Goal: Communication & Community: Participate in discussion

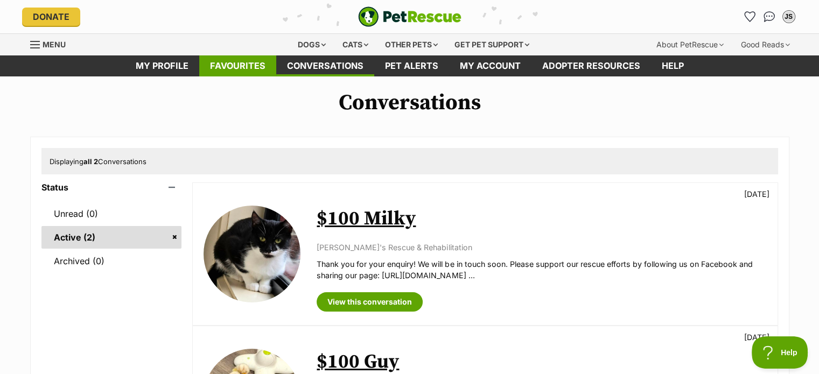
click at [241, 62] on link "Favourites" at bounding box center [237, 65] width 77 height 21
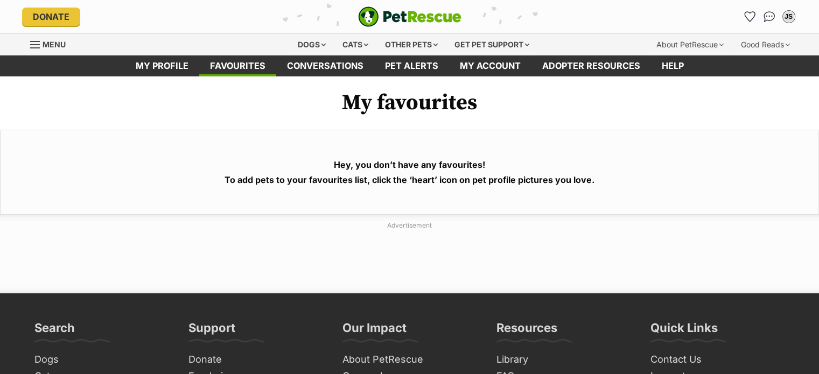
click at [318, 67] on link "Conversations" at bounding box center [325, 65] width 98 height 21
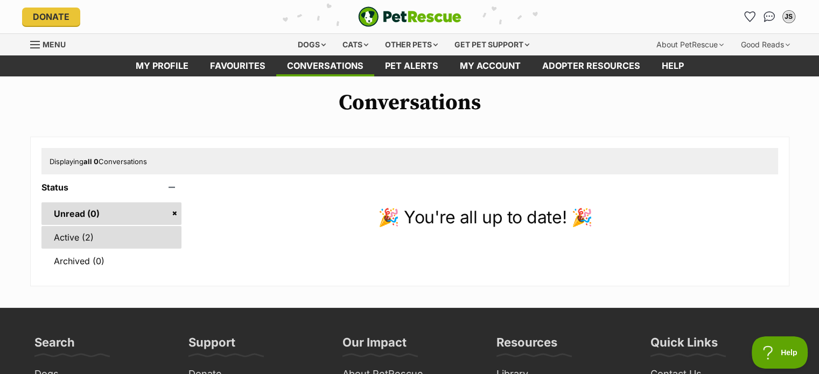
click at [103, 236] on link "Active (2)" at bounding box center [111, 237] width 141 height 23
